Goal: Task Accomplishment & Management: Manage account settings

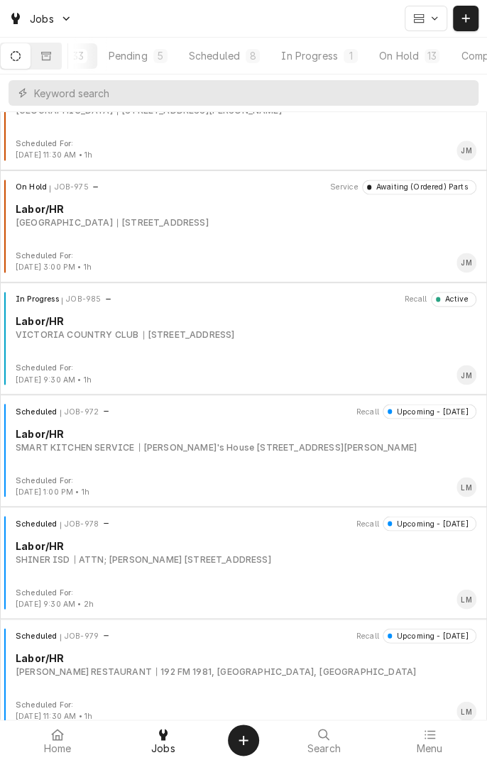
scroll to position [0, 135]
click at [346, 64] on button "On Hold 13" at bounding box center [343, 56] width 80 height 26
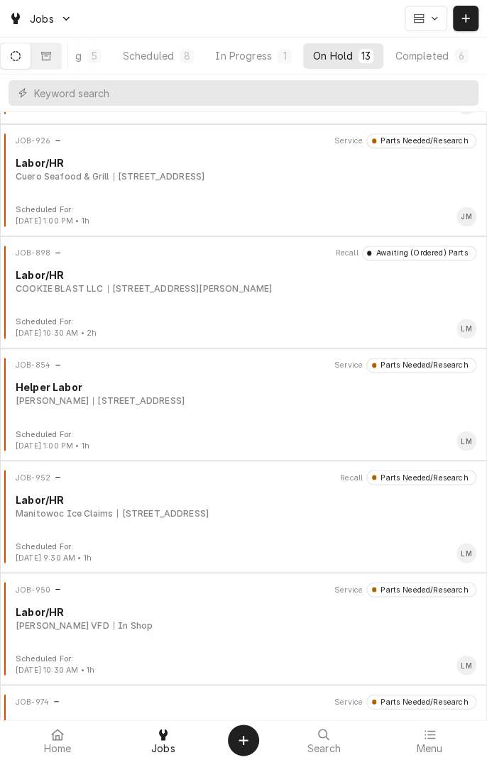
scroll to position [555, 0]
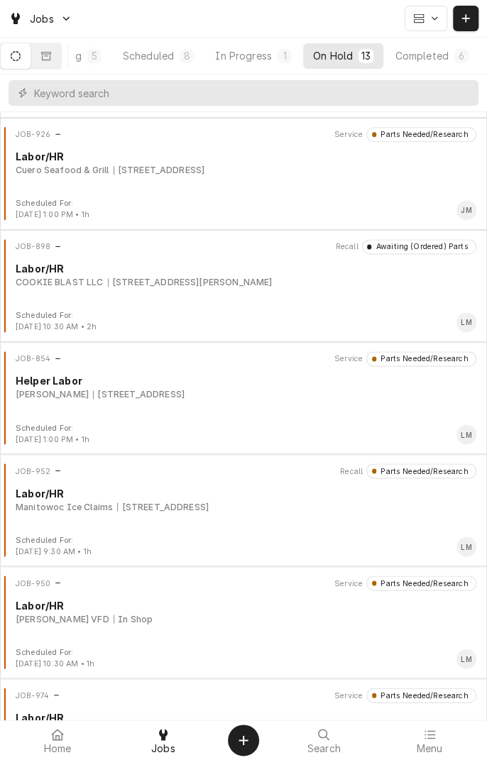
click at [254, 514] on div "JOB-952 Recall Parts Needed/Research Labor/HR Manitowoc Ice Claims 4556 US-59, …" at bounding box center [243, 498] width 475 height 71
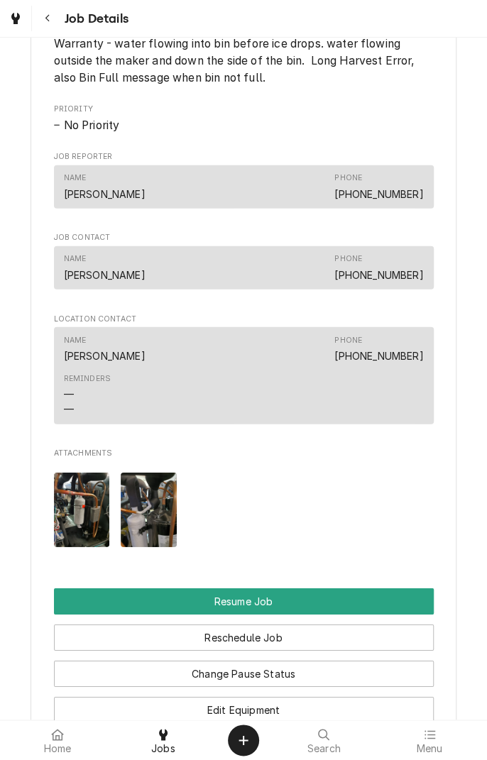
scroll to position [1074, 0]
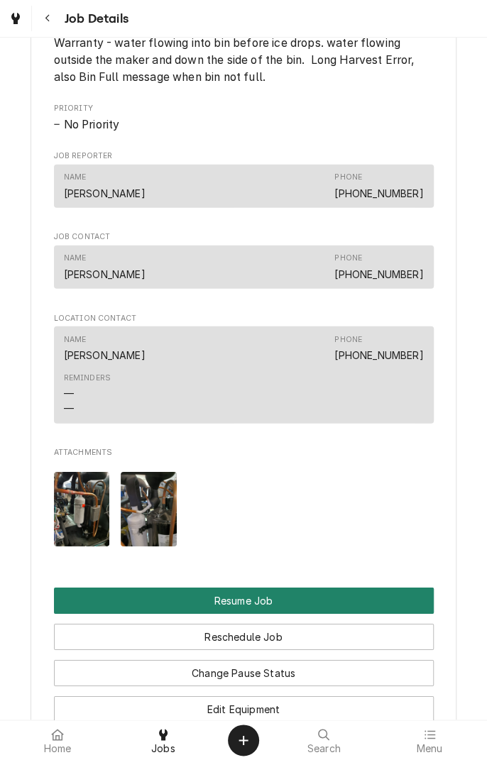
click at [277, 614] on button "Resume Job" at bounding box center [244, 601] width 380 height 26
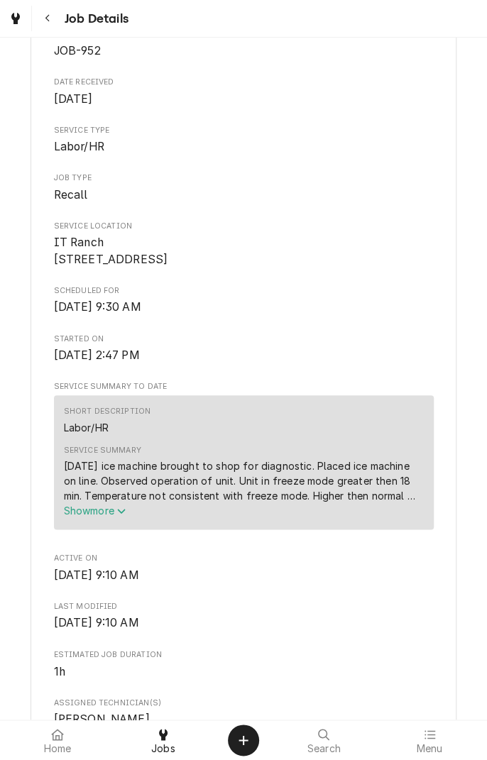
scroll to position [239, 0]
click at [123, 517] on button "Show more" at bounding box center [244, 509] width 360 height 15
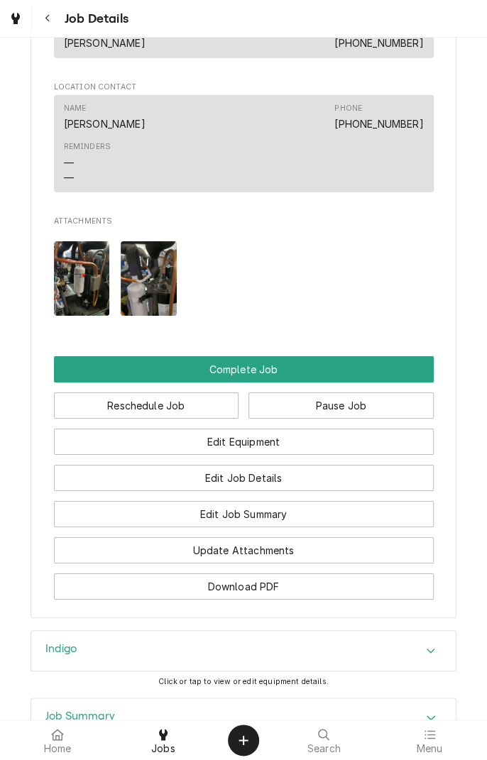
scroll to position [1343, 0]
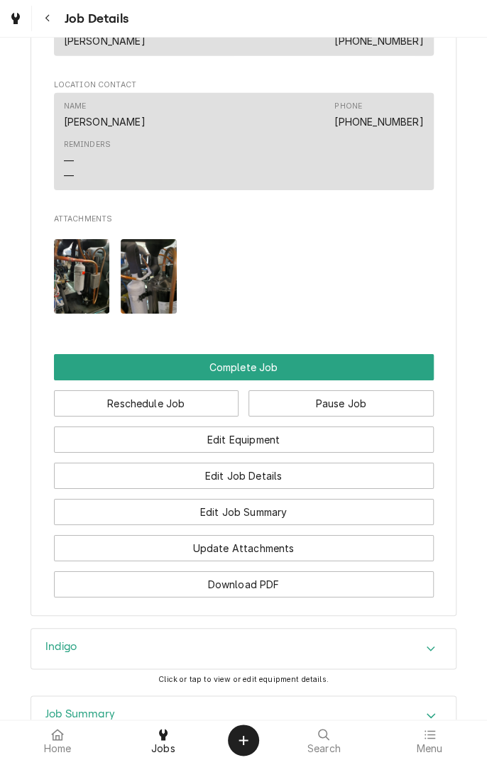
click at [302, 525] on button "Edit Job Summary" at bounding box center [244, 512] width 380 height 26
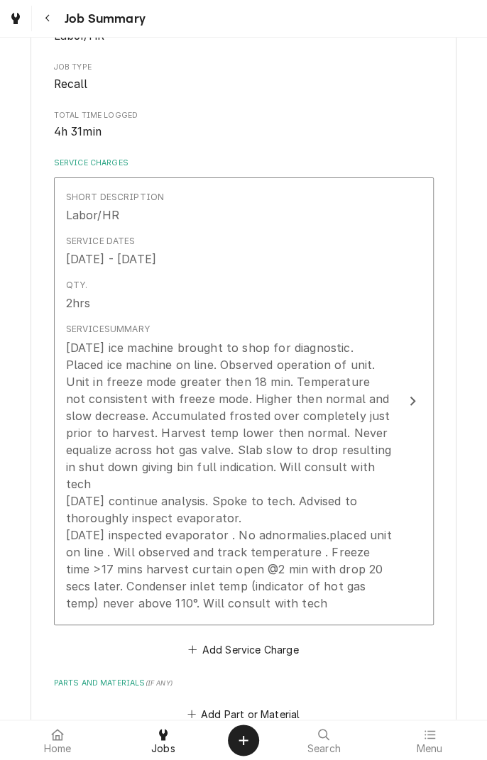
scroll to position [228, 0]
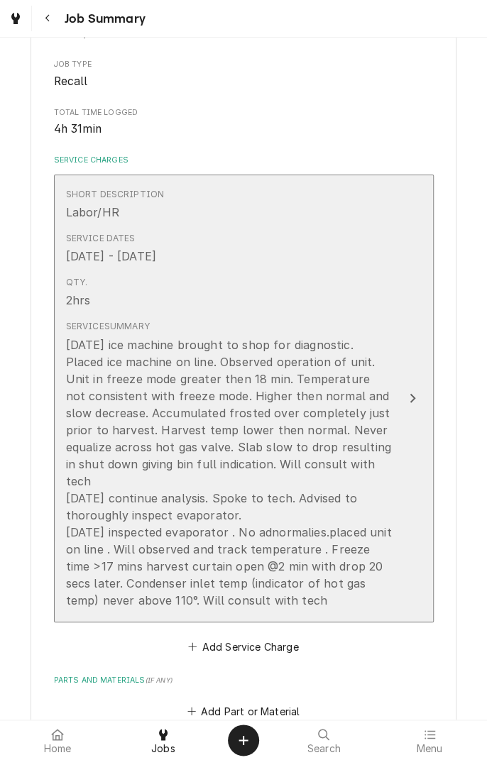
click at [414, 403] on div "Update Line Item" at bounding box center [412, 398] width 18 height 17
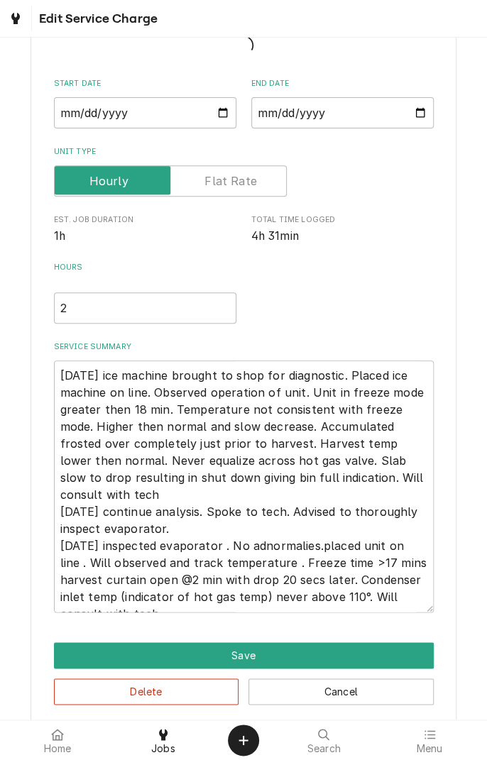
scroll to position [116, 0]
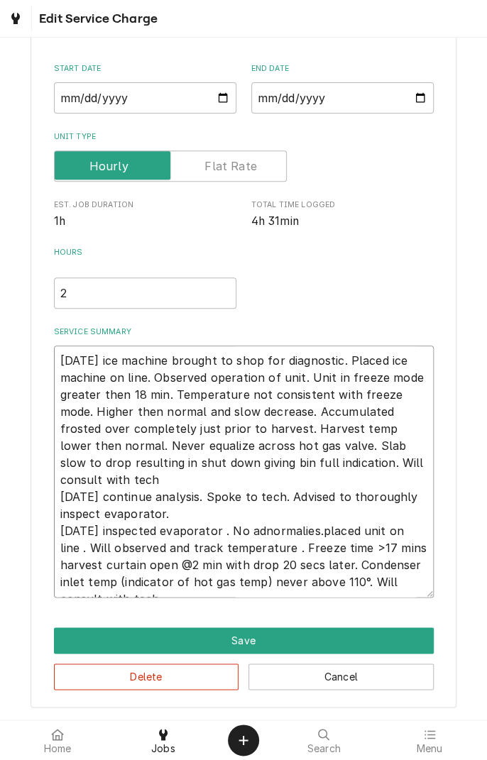
click at [199, 585] on textarea "[DATE] ice machine brought to shop for diagnostic. Placed ice machine on line. …" at bounding box center [244, 471] width 380 height 251
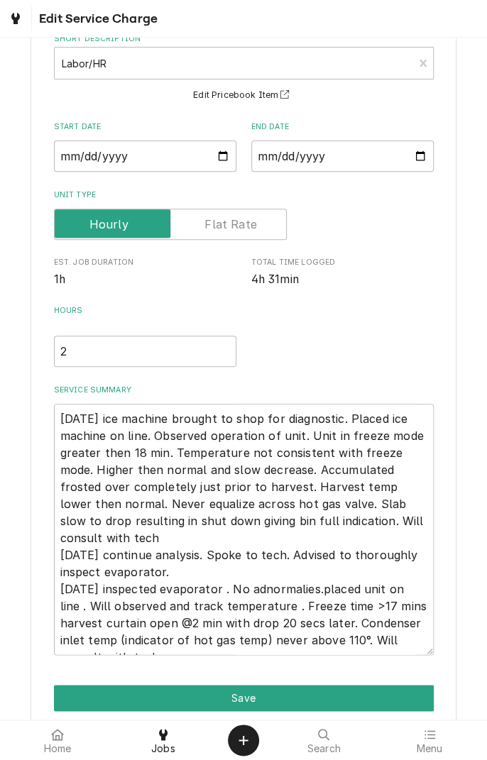
scroll to position [143, 0]
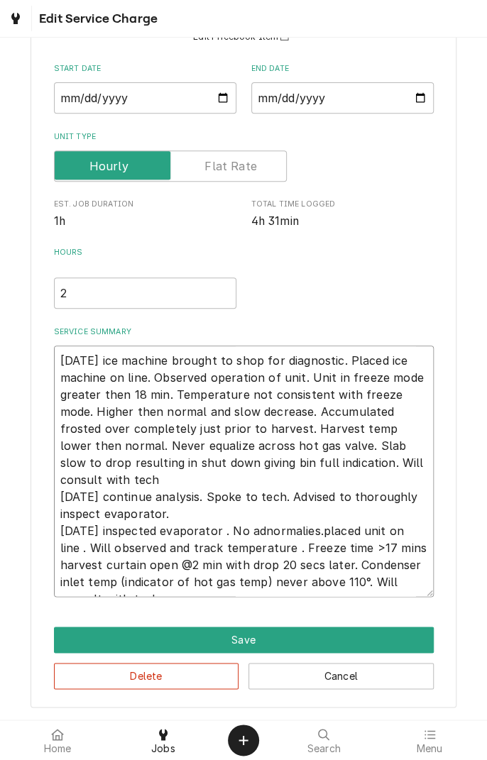
click at [199, 585] on textarea "[DATE] ice machine brought to shop for diagnostic. Placed ice machine on line. …" at bounding box center [244, 471] width 380 height 251
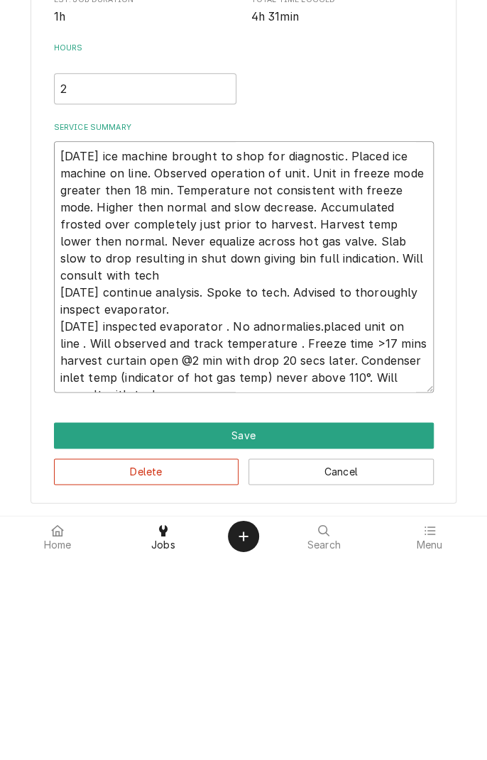
type textarea "x"
type textarea "[DATE] ice machine brought to shop for diagnostic. Placed ice machine on line. …"
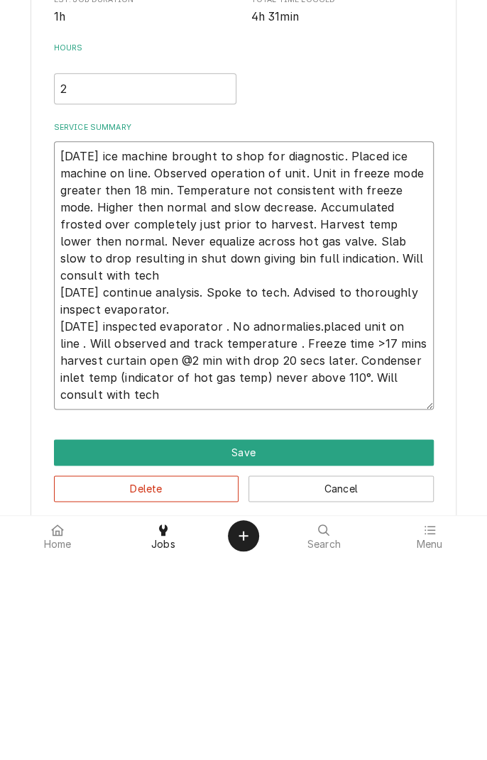
type textarea "x"
type textarea "[DATE] ice machine brought to shop for diagnostic. Placed ice machine on line. …"
type textarea "x"
type textarea "[DATE] ice machine brought to shop for diagnostic. Placed ice machine on line. …"
type textarea "x"
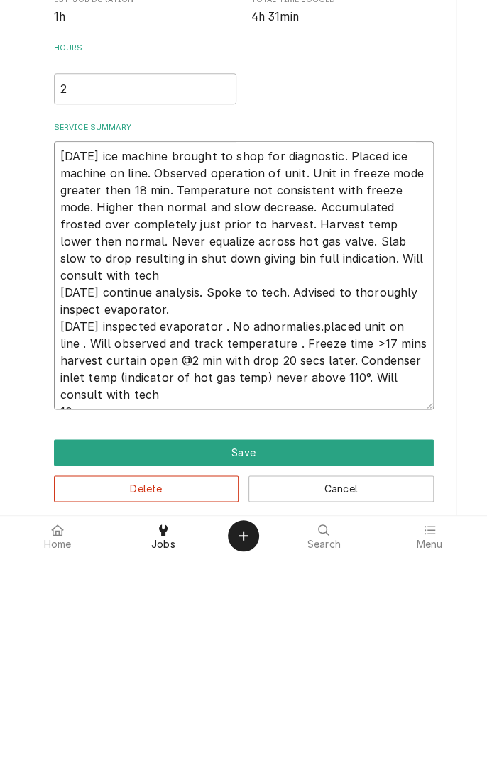
type textarea "[DATE] ice machine brought to shop for diagnostic. Placed ice machine on line. …"
type textarea "x"
type textarea "[DATE] ice machine brought to shop for diagnostic. Placed ice machine on line. …"
type textarea "x"
type textarea "[DATE] ice machine brought to shop for diagnostic. Placed ice machine on line. …"
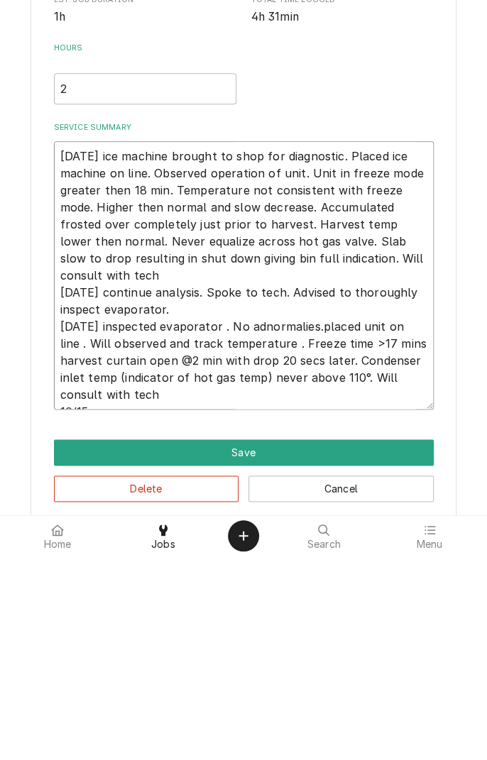
type textarea "x"
type textarea "[DATE] ice machine brought to shop for diagnostic. Placed ice machine on line. …"
type textarea "x"
type textarea "[DATE] ice machine brought to shop for diagnostic. Placed ice machine on line. …"
type textarea "x"
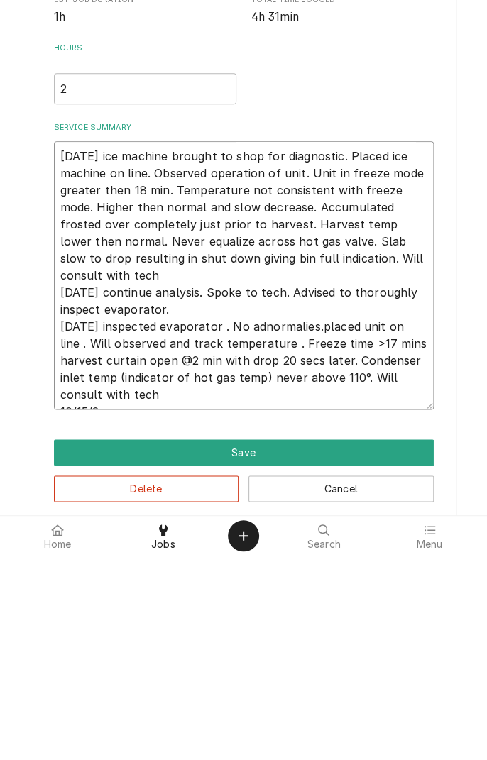
type textarea "[DATE] ice machine brought to shop for diagnostic. Placed ice machine on line. …"
type textarea "x"
type textarea "[DATE] ice machine brought to shop for diagnostic. Placed ice machine on line. …"
type textarea "x"
type textarea "[DATE] ice machine brought to shop for diagnostic. Placed ice machine on line. …"
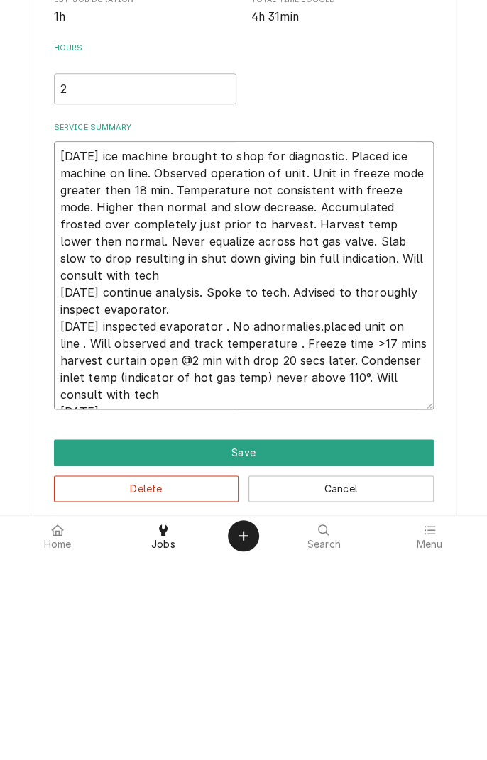
type textarea "x"
type textarea "[DATE] ice machine brought to shop for diagnostic. Placed ice machine on line. …"
type textarea "x"
type textarea "[DATE] ice machine brought to shop for diagnostic. Placed ice machine on line. …"
type textarea "x"
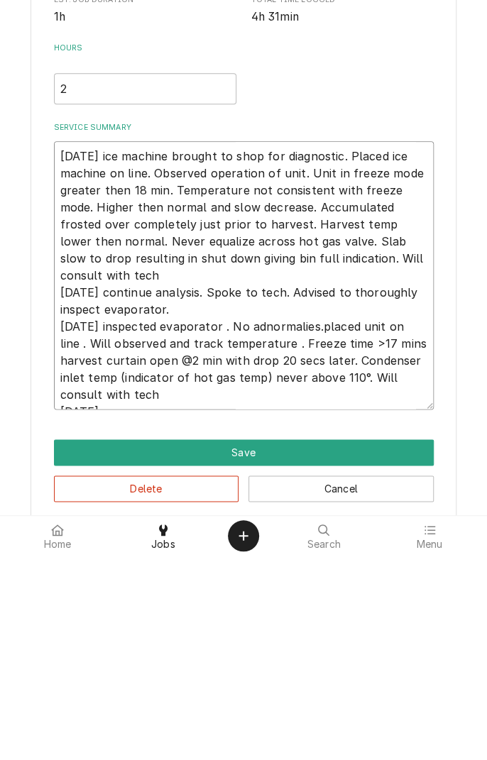
type textarea "[DATE] ice machine brought to shop for diagnostic. Placed ice machine on line. …"
type textarea "x"
type textarea "[DATE] ice machine brought to shop for diagnostic. Placed ice machine on line. …"
type textarea "x"
type textarea "[DATE] ice machine brought to shop for diagnostic. Placed ice machine on line. …"
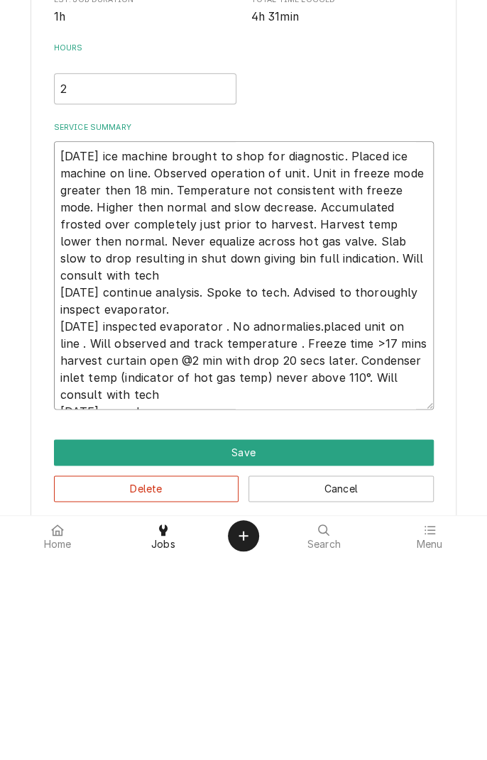
type textarea "x"
type textarea "[DATE] ice machine brought to shop for diagnostic. Placed ice machine on line. …"
type textarea "x"
type textarea "[DATE] ice machine brought to shop for diagnostic. Placed ice machine on line. …"
type textarea "x"
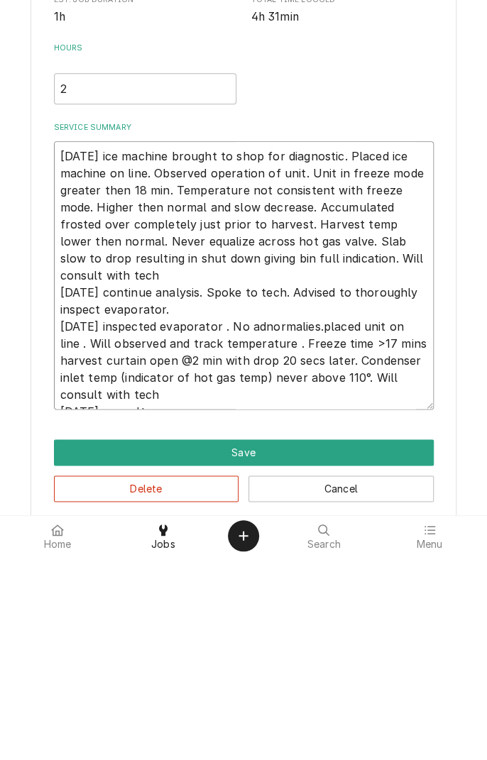
type textarea "[DATE] ice machine brought to shop for diagnostic. Placed ice machine on line. …"
type textarea "x"
type textarea "[DATE] ice machine brought to shop for diagnostic. Placed ice machine on line. …"
type textarea "x"
type textarea "[DATE] ice machine brought to shop for diagnostic. Placed ice machine on line. …"
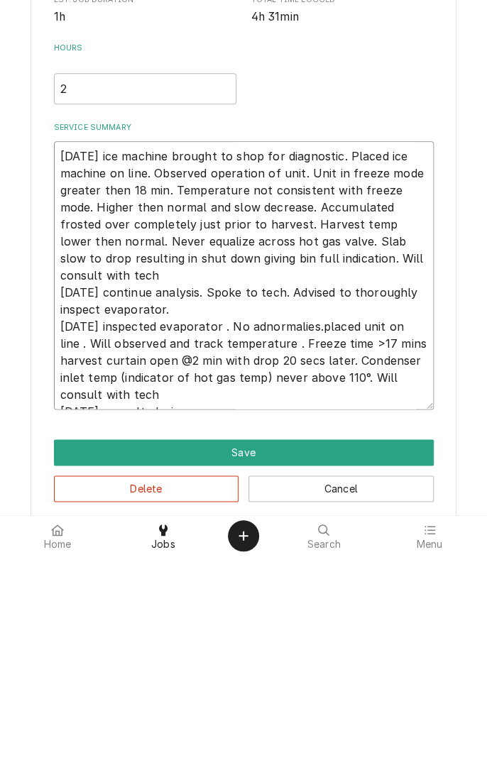
type textarea "x"
type textarea "[DATE] ice machine brought to shop for diagnostic. Placed ice machine on line. …"
type textarea "x"
type textarea "[DATE] ice machine brought to shop for diagnostic. Placed ice machine on line. …"
type textarea "x"
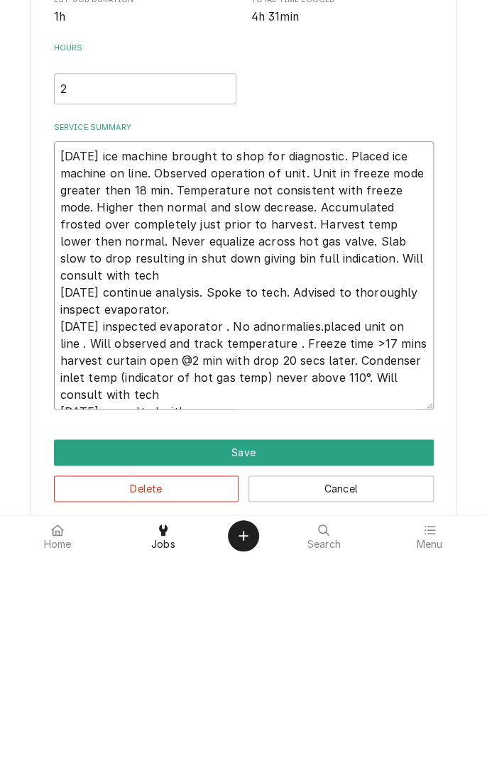
type textarea "[DATE] ice machine brought to shop for diagnostic. Placed ice machine on line. …"
type textarea "x"
type textarea "[DATE] ice machine brought to shop for diagnostic. Placed ice machine on line. …"
type textarea "x"
type textarea "[DATE] ice machine brought to shop for diagnostic. Placed ice machine on line. …"
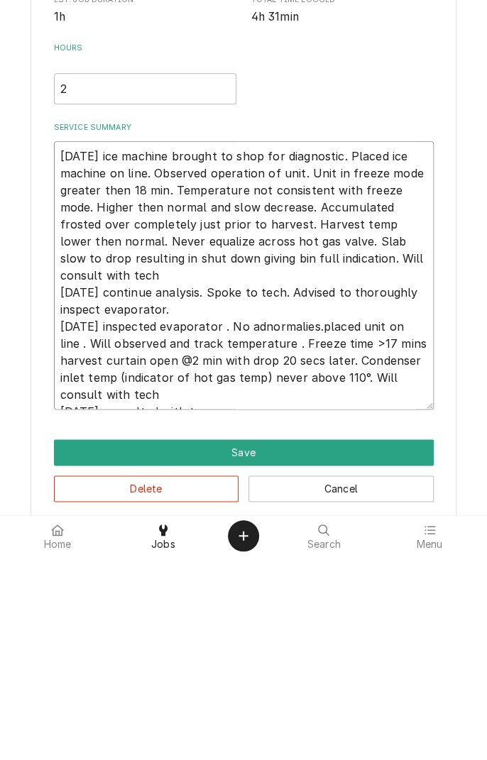
type textarea "x"
type textarea "[DATE] ice machine brought to shop for diagnostic. Placed ice machine on line. …"
type textarea "x"
type textarea "[DATE] ice machine brought to shop for diagnostic. Placed ice machine on line. …"
type textarea "x"
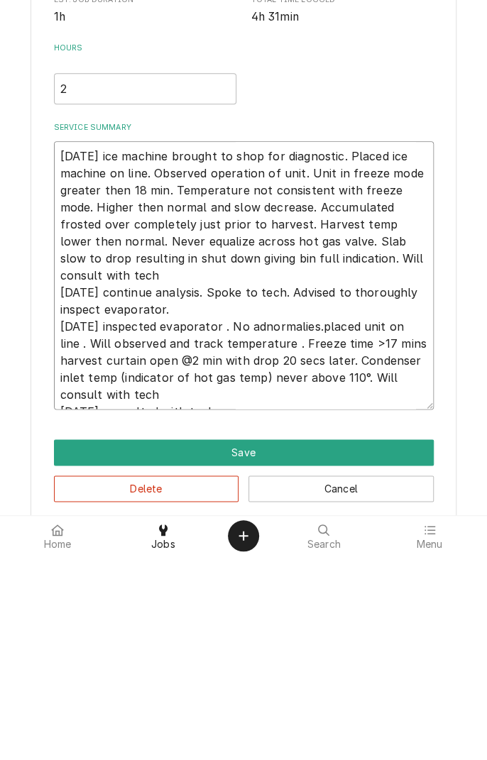
type textarea "[DATE] ice machine brought to shop for diagnostic. Placed ice machine on line. …"
type textarea "x"
type textarea "[DATE] ice machine brought to shop for diagnostic. Placed ice machine on line. …"
type textarea "x"
type textarea "[DATE] ice machine brought to shop for diagnostic. Placed ice machine on line. …"
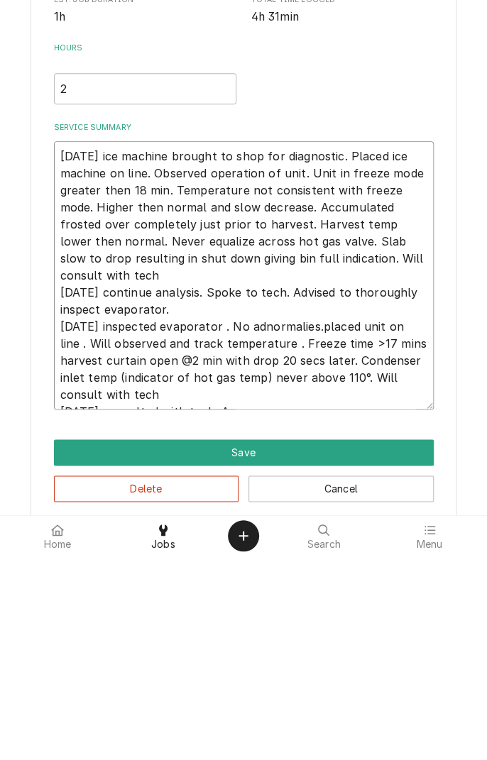
type textarea "x"
type textarea "[DATE] ice machine brought to shop for diagnostic. Placed ice machine on line. …"
type textarea "x"
type textarea "[DATE] ice machine brought to shop for diagnostic. Placed ice machine on line. …"
type textarea "x"
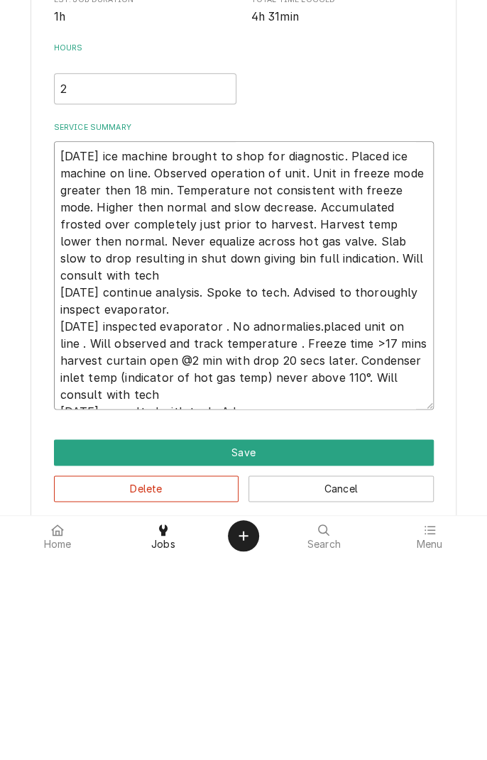
type textarea "[DATE] ice machine brought to shop for diagnostic. Placed ice machine on line. …"
type textarea "x"
type textarea "[DATE] ice machine brought to shop for diagnostic. Placed ice machine on line. …"
type textarea "x"
type textarea "[DATE] ice machine brought to shop for diagnostic. Placed ice machine on line. …"
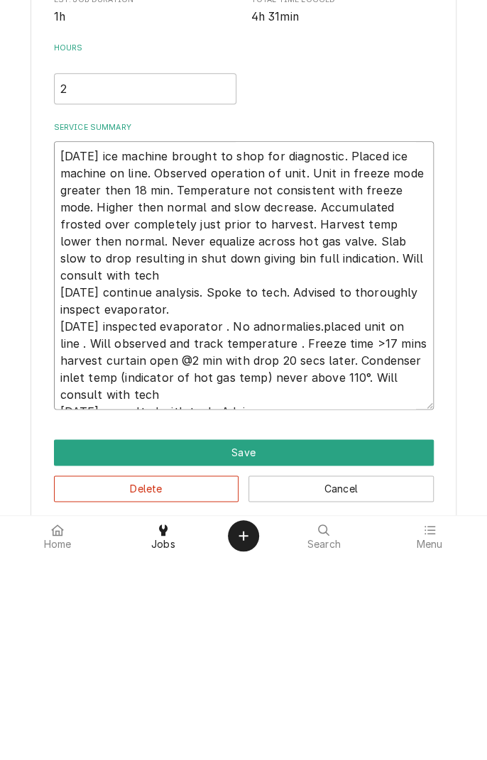
type textarea "x"
type textarea "[DATE] ice machine brought to shop for diagnostic. Placed ice machine on line. …"
type textarea "x"
type textarea "[DATE] ice machine brought to shop for diagnostic. Placed ice machine on line. …"
type textarea "x"
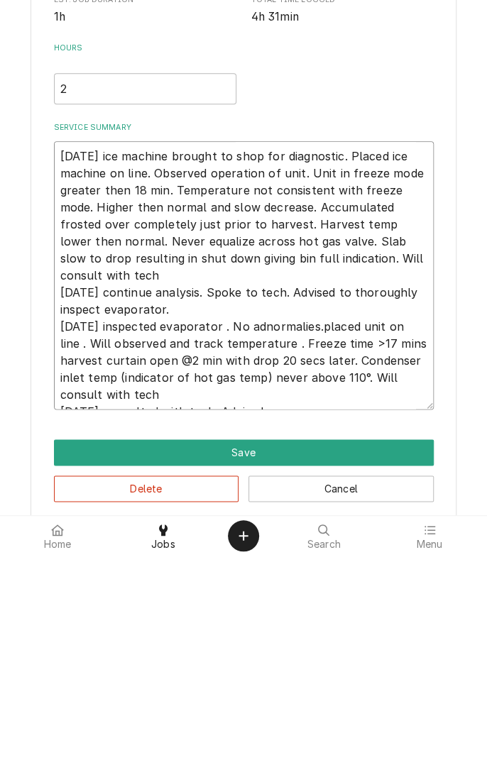
type textarea "[DATE] ice machine brought to shop for diagnostic. Placed ice machine on line. …"
type textarea "x"
type textarea "[DATE] ice machine brought to shop for diagnostic. Placed ice machine on line. …"
type textarea "x"
type textarea "[DATE] ice machine brought to shop for diagnostic. Placed ice machine on line. …"
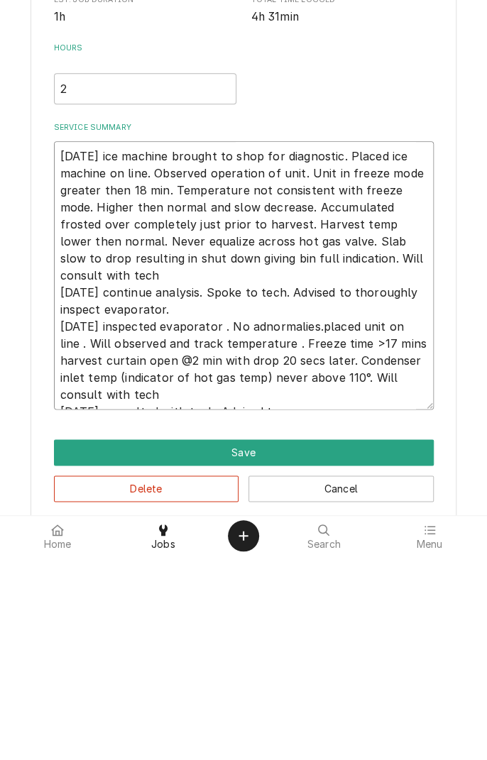
type textarea "x"
type textarea "[DATE] ice machine brought to shop for diagnostic. Placed ice machine on line. …"
type textarea "x"
type textarea "[DATE] ice machine brought to shop for diagnostic. Placed ice machine on line. …"
type textarea "x"
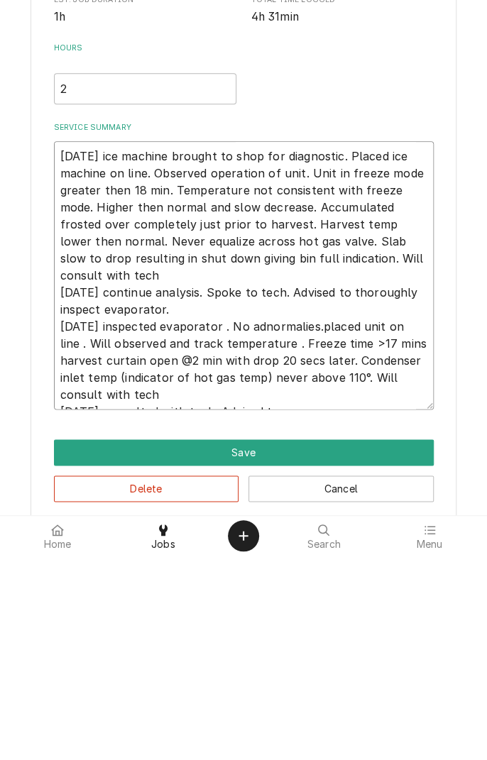
type textarea "[DATE] ice machine brought to shop for diagnostic. Placed ice machine on line. …"
type textarea "x"
type textarea "[DATE] ice machine brought to shop for diagnostic. Placed ice machine on line. …"
type textarea "x"
type textarea "[DATE] ice machine brought to shop for diagnostic. Placed ice machine on line. …"
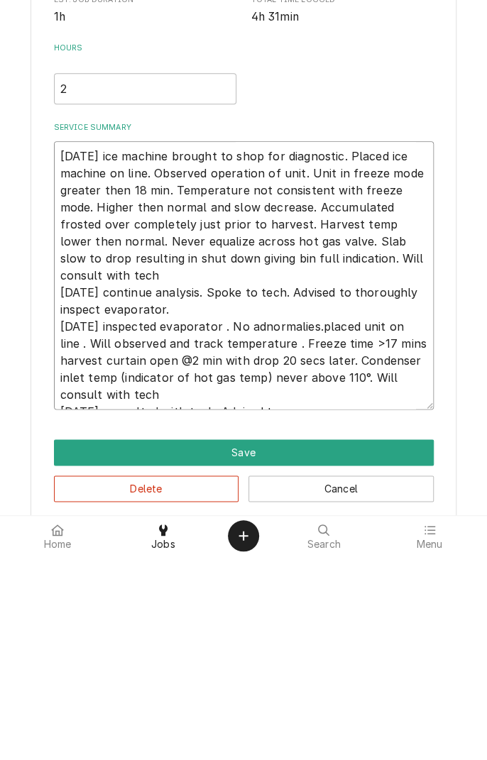
type textarea "x"
type textarea "[DATE] ice machine brought to shop for diagnostic. Placed ice machine on line. …"
type textarea "x"
type textarea "[DATE] ice machine brought to shop for diagnostic. Placed ice machine on line. …"
type textarea "x"
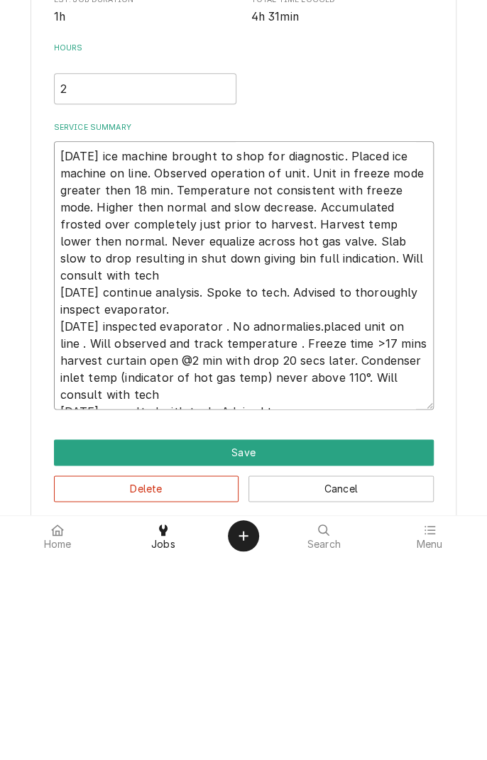
type textarea "[DATE] ice machine brought to shop for diagnostic. Placed ice machine on line. …"
type textarea "x"
type textarea "[DATE] ice machine brought to shop for diagnostic. Placed ice machine on line. …"
type textarea "x"
type textarea "[DATE] ice machine brought to shop for diagnostic. Placed ice machine on line. …"
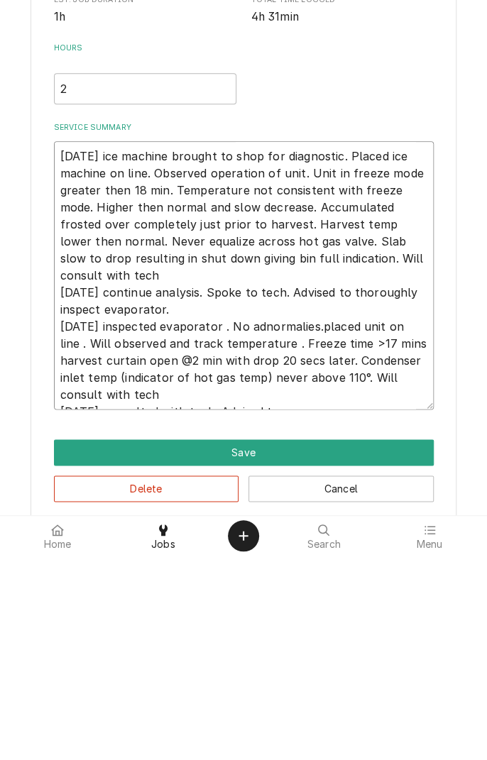
type textarea "x"
type textarea "[DATE] ice machine brought to shop for diagnostic. Placed ice machine on line. …"
type textarea "x"
type textarea "[DATE] ice machine brought to shop for diagnostic. Placed ice machine on line. …"
type textarea "x"
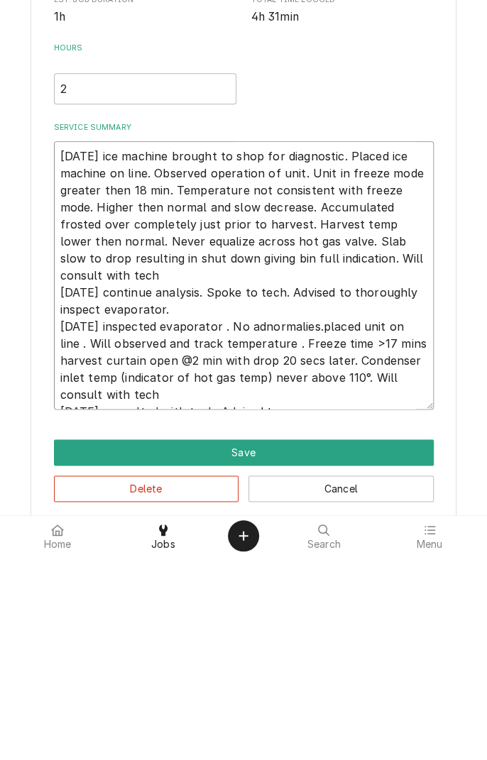
type textarea "[DATE] ice machine brought to shop for diagnostic. Placed ice machine on line. …"
type textarea "x"
type textarea "[DATE] ice machine brought to shop for diagnostic. Placed ice machine on line. …"
type textarea "x"
type textarea "[DATE] ice machine brought to shop for diagnostic. Placed ice machine on line. …"
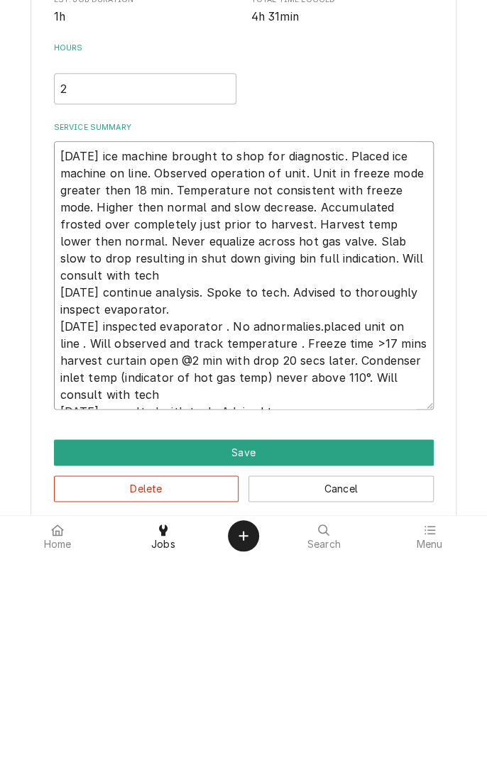
type textarea "x"
type textarea "[DATE] ice machine brought to shop for diagnostic. Placed ice machine on line. …"
type textarea "x"
type textarea "[DATE] ice machine brought to shop for diagnostic. Placed ice machine on line. …"
type textarea "x"
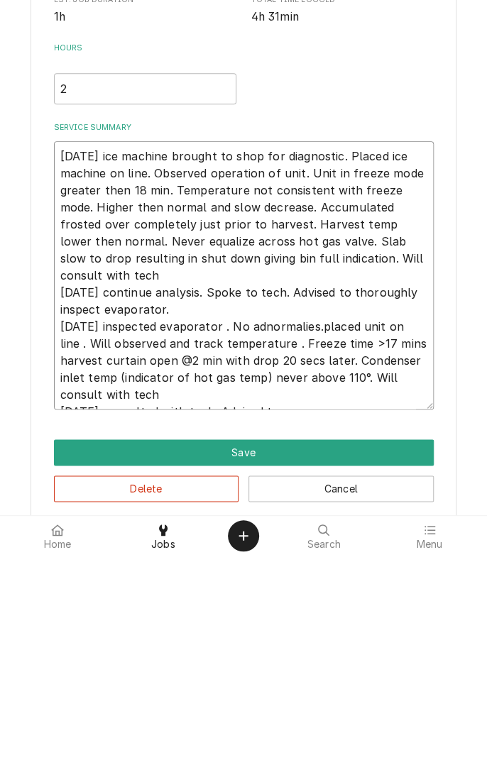
type textarea "[DATE] ice machine brought to shop for diagnostic. Placed ice machine on line. …"
type textarea "x"
type textarea "[DATE] ice machine brought to shop for diagnostic. Placed ice machine on line. …"
type textarea "x"
type textarea "[DATE] ice machine brought to shop for diagnostic. Placed ice machine on line. …"
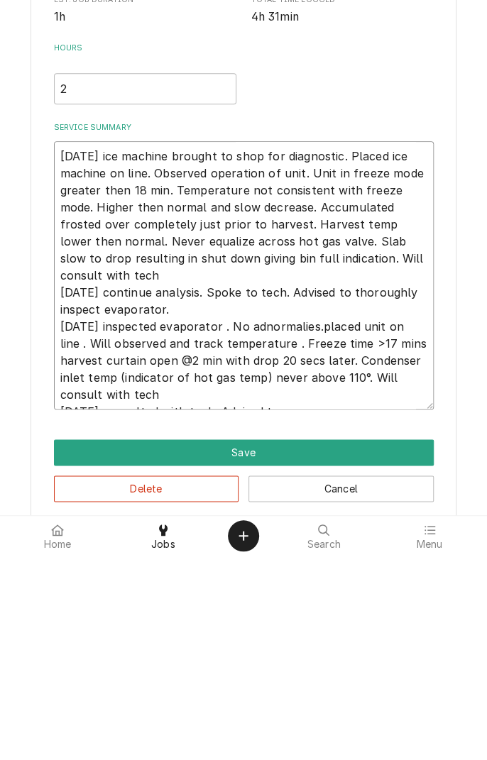
type textarea "x"
type textarea "[DATE] ice machine brought to shop for diagnostic. Placed ice machine on line. …"
type textarea "x"
type textarea "[DATE] ice machine brought to shop for diagnostic. Placed ice machine on line. …"
type textarea "x"
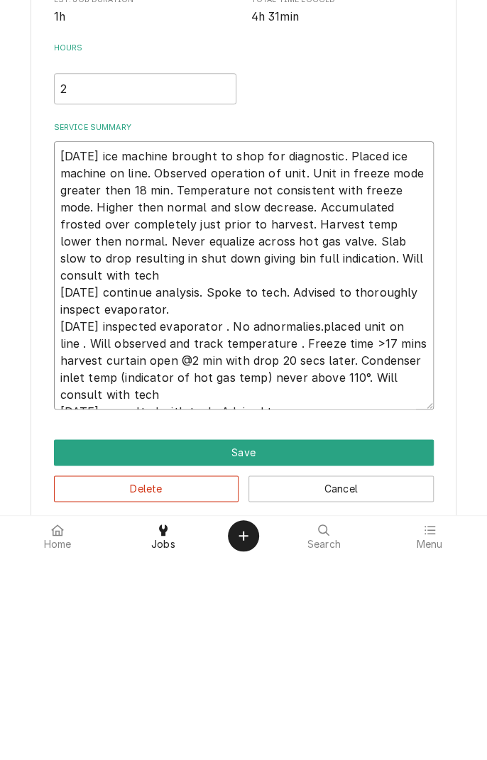
type textarea "[DATE] ice machine brought to shop for diagnostic. Placed ice machine on line. …"
type textarea "x"
type textarea "[DATE] ice machine brought to shop for diagnostic. Placed ice machine on line. …"
type textarea "x"
type textarea "[DATE] ice machine brought to shop for diagnostic. Placed ice machine on line. …"
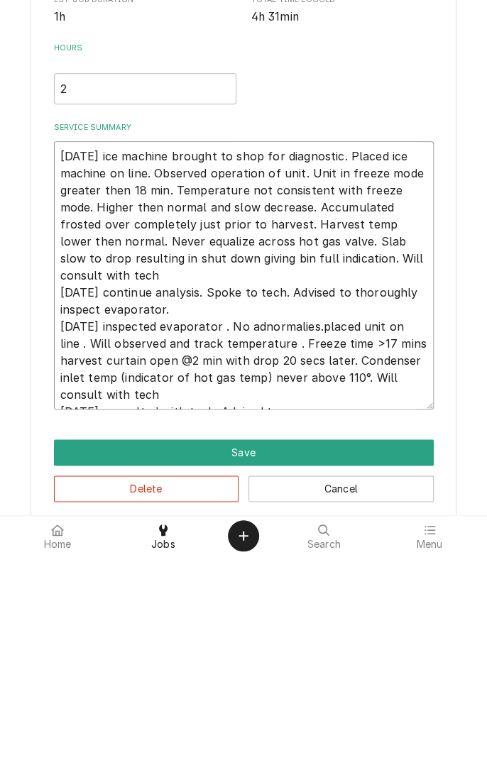
type textarea "x"
type textarea "[DATE] ice machine brought to shop for diagnostic. Placed ice machine on line. …"
type textarea "x"
type textarea "[DATE] ice machine brought to shop for diagnostic. Placed ice machine on line. …"
type textarea "x"
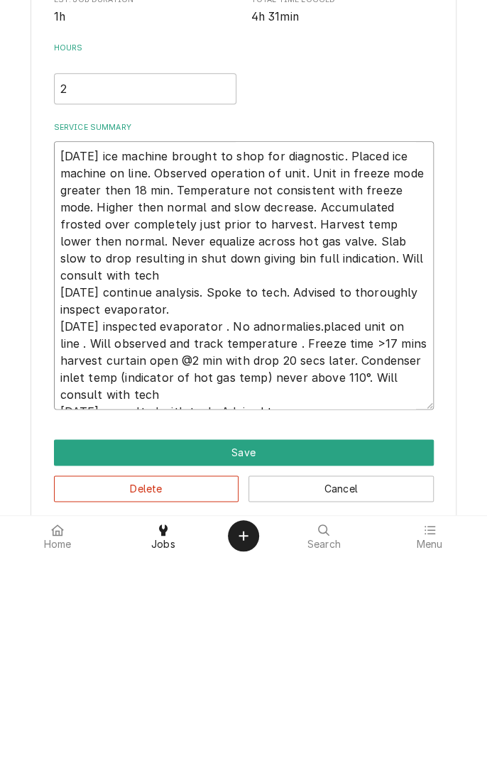
type textarea "[DATE] ice machine brought to shop for diagnostic. Placed ice machine on line. …"
type textarea "x"
type textarea "[DATE] ice machine brought to shop for diagnostic. Placed ice machine on line. …"
type textarea "x"
type textarea "[DATE] ice machine brought to shop for diagnostic. Placed ice machine on line. …"
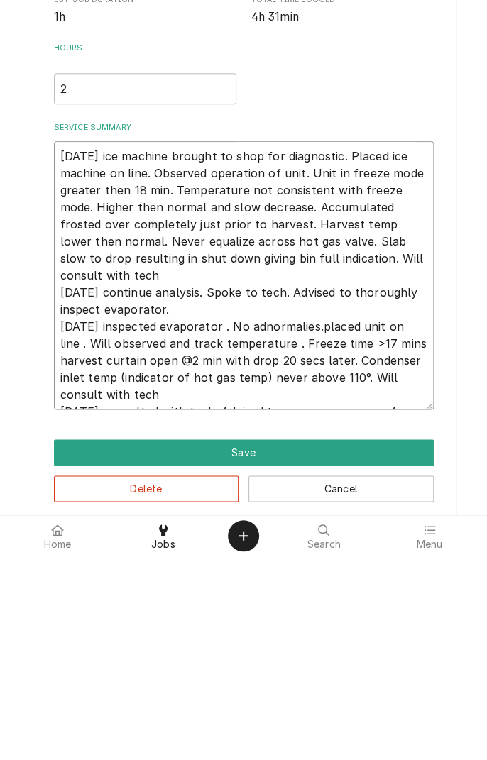
type textarea "x"
type textarea "[DATE] ice machine brought to shop for diagnostic. Placed ice machine on line. …"
type textarea "x"
type textarea "[DATE] ice machine brought to shop for diagnostic. Placed ice machine on line. …"
type textarea "x"
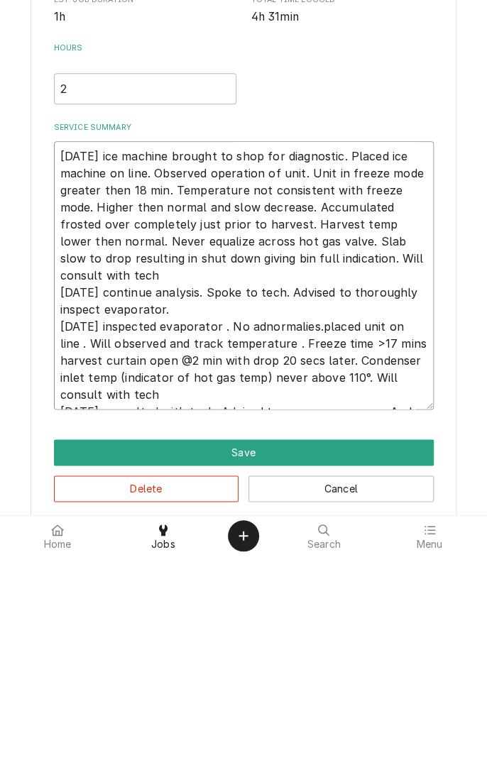
type textarea "[DATE] ice machine brought to shop for diagnostic. Placed ice machine on line. …"
type textarea "x"
type textarea "[DATE] ice machine brought to shop for diagnostic. Placed ice machine on line. …"
type textarea "x"
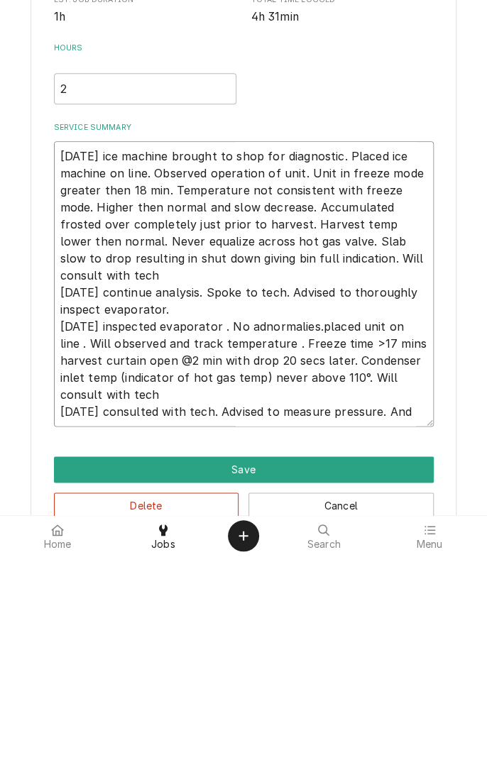
type textarea "[DATE] ice machine brought to shop for diagnostic. Placed ice machine on line. …"
type textarea "x"
type textarea "[DATE] ice machine brought to shop for diagnostic. Placed ice machine on line. …"
type textarea "x"
type textarea "[DATE] ice machine brought to shop for diagnostic. Placed ice machine on line. …"
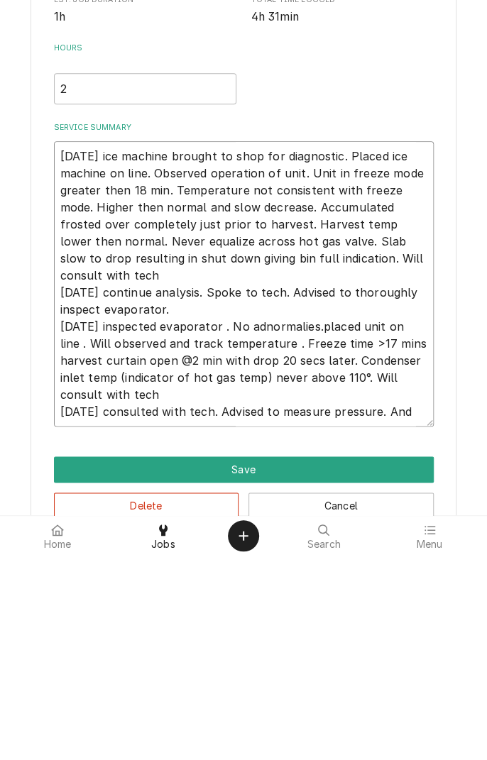
type textarea "x"
type textarea "[DATE] ice machine brought to shop for diagnostic. Placed ice machine on line. …"
type textarea "x"
type textarea "[DATE] ice machine brought to shop for diagnostic. Placed ice machine on line. …"
type textarea "x"
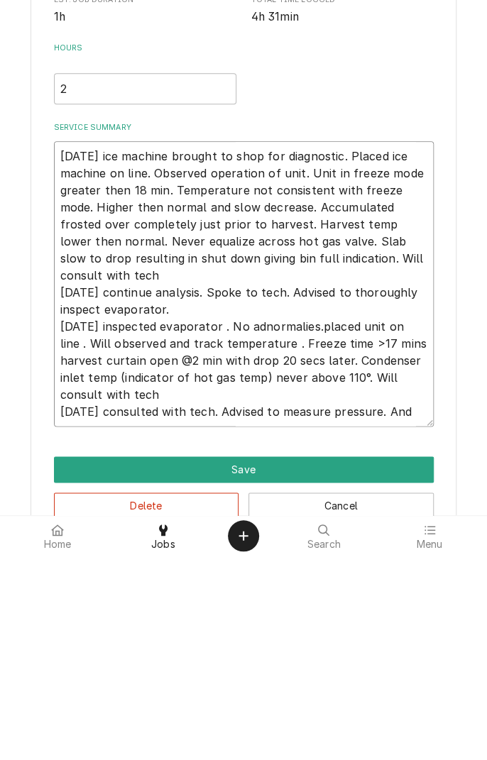
type textarea "[DATE] ice machine brought to shop for diagnostic. Placed ice machine on line. …"
type textarea "x"
type textarea "[DATE] ice machine brought to shop for diagnostic. Placed ice machine on line. …"
type textarea "x"
type textarea "[DATE] ice machine brought to shop for diagnostic. Placed ice machine on line. …"
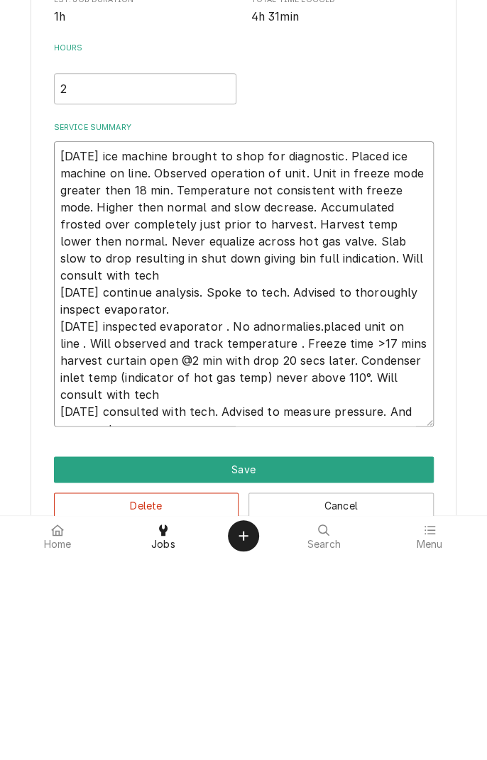
type textarea "x"
type textarea "[DATE] ice machine brought to shop for diagnostic. Placed ice machine on line. …"
type textarea "x"
